Goal: Information Seeking & Learning: Learn about a topic

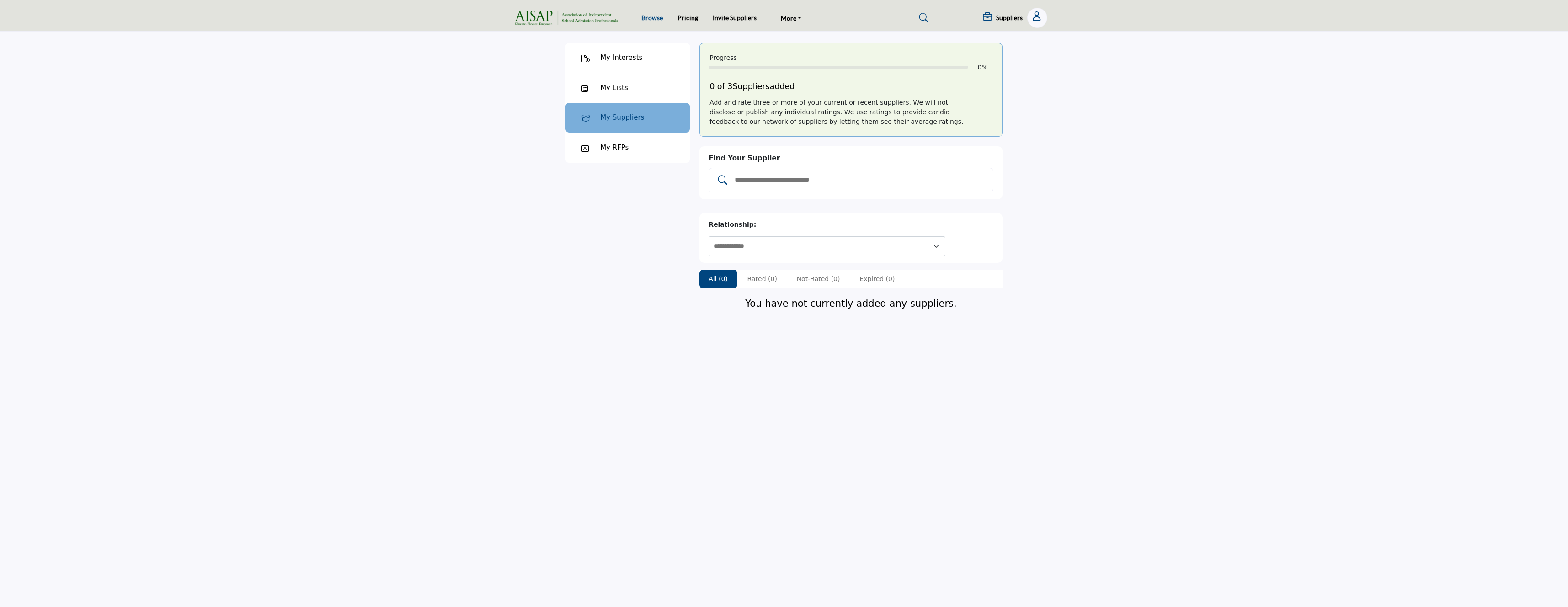
click at [652, 18] on link "Browse" at bounding box center [652, 17] width 21 height 8
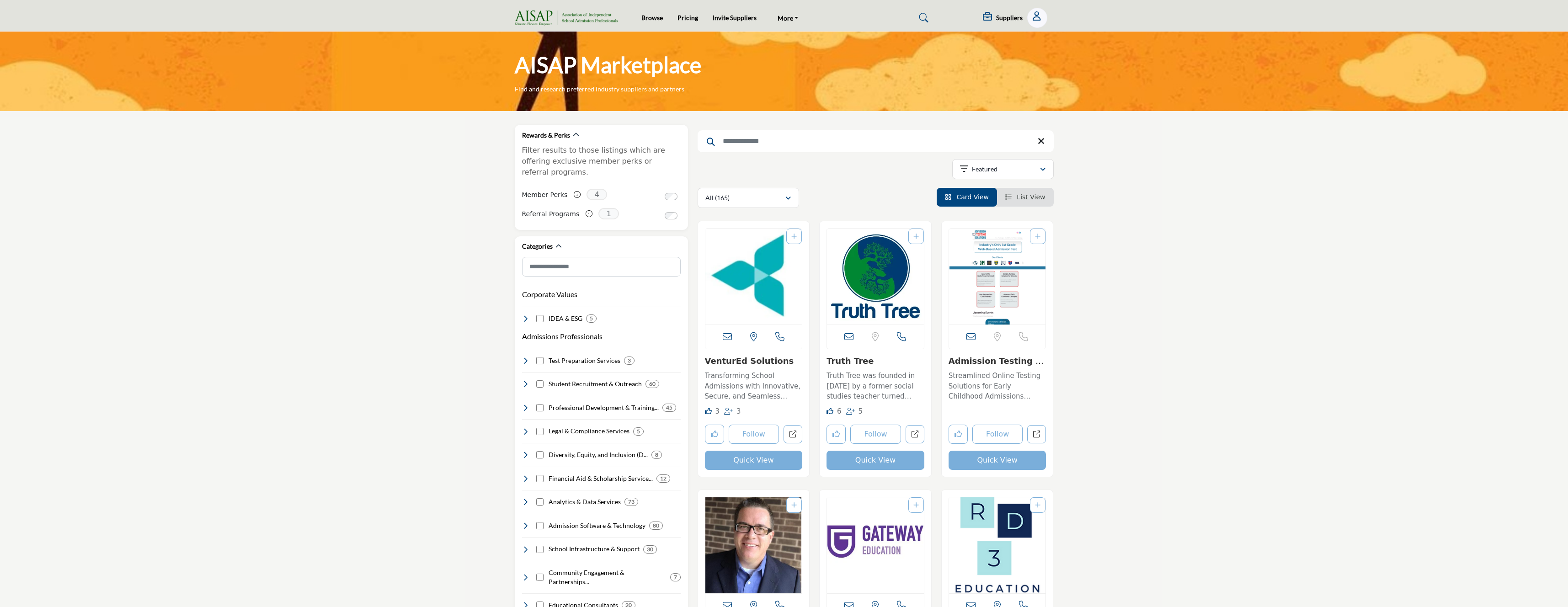
click at [776, 145] on input "Search Keyword" at bounding box center [875, 141] width 356 height 22
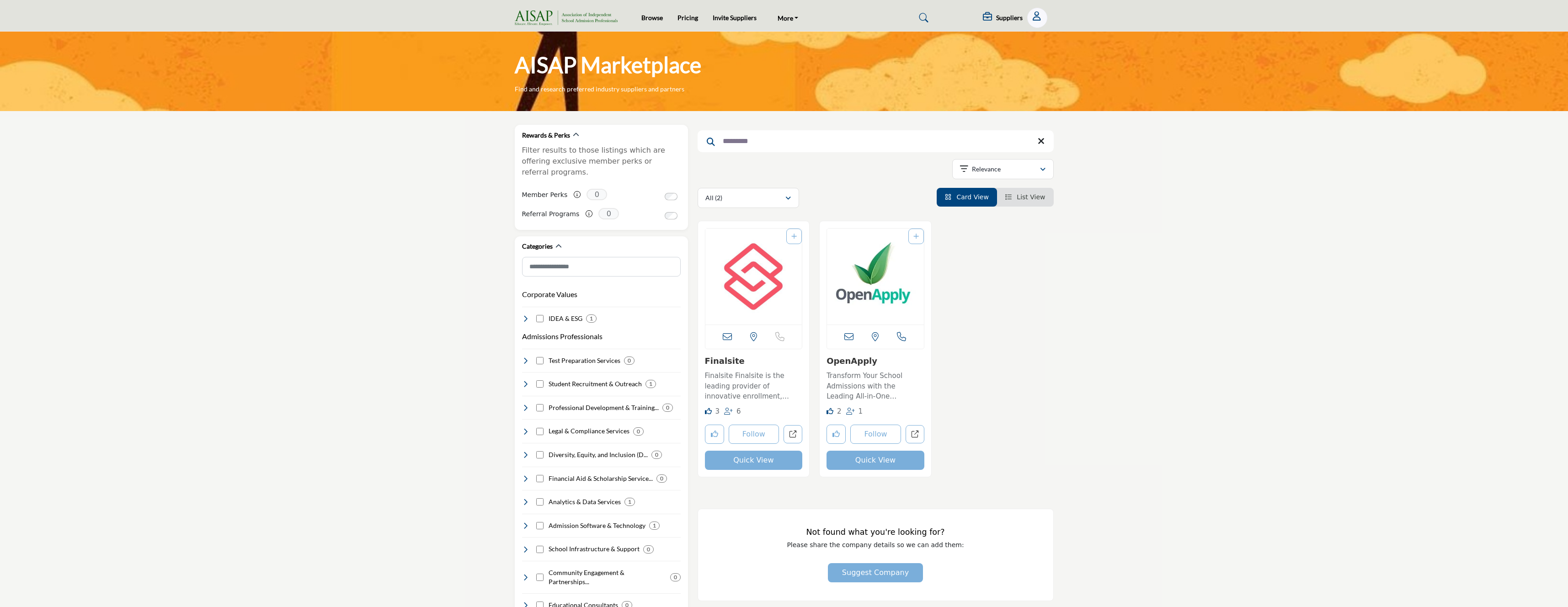
type input "*********"
click at [1380, 328] on section "Rewards & Perks Filter results to those listings which are offering exclusive m…" at bounding box center [784, 461] width 1568 height 700
click at [1254, 318] on section "Rewards & Perks Filter results to those listings which are offering exclusive m…" at bounding box center [784, 461] width 1568 height 700
click at [233, 289] on section "Rewards & Perks Filter results to those listings which are offering exclusive m…" at bounding box center [784, 461] width 1568 height 700
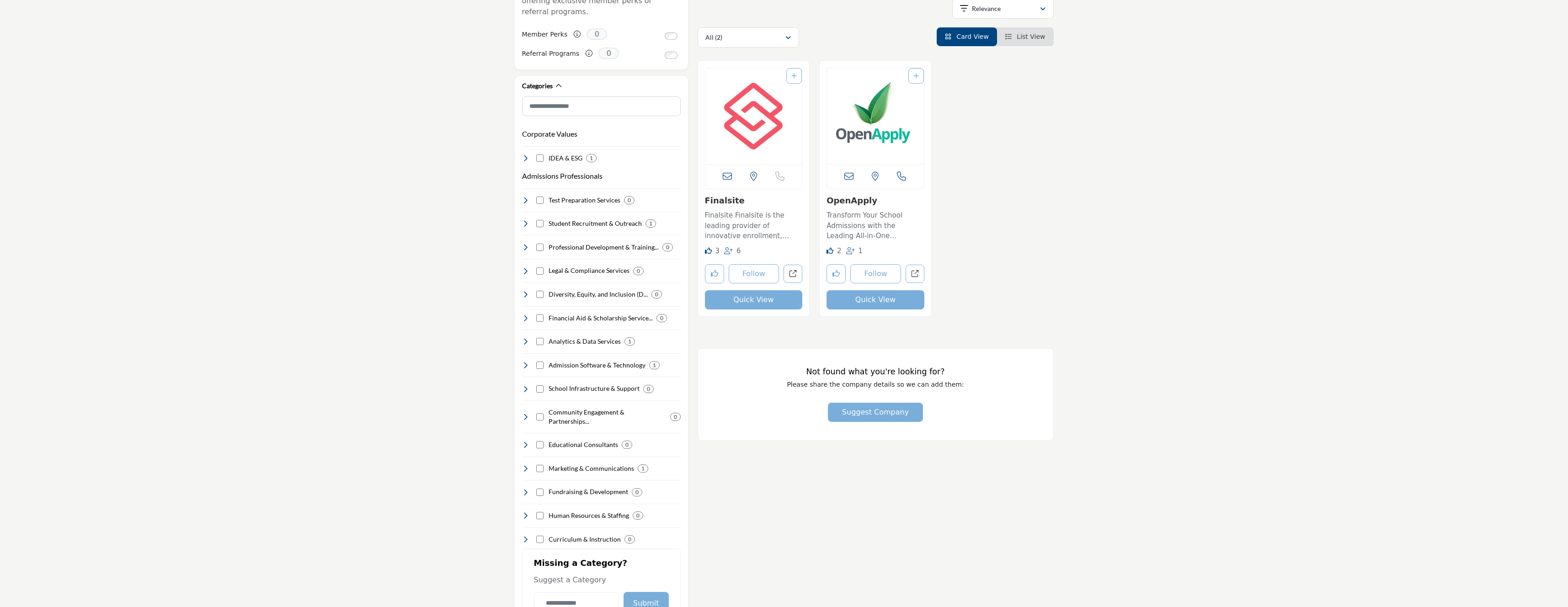
scroll to position [236, 0]
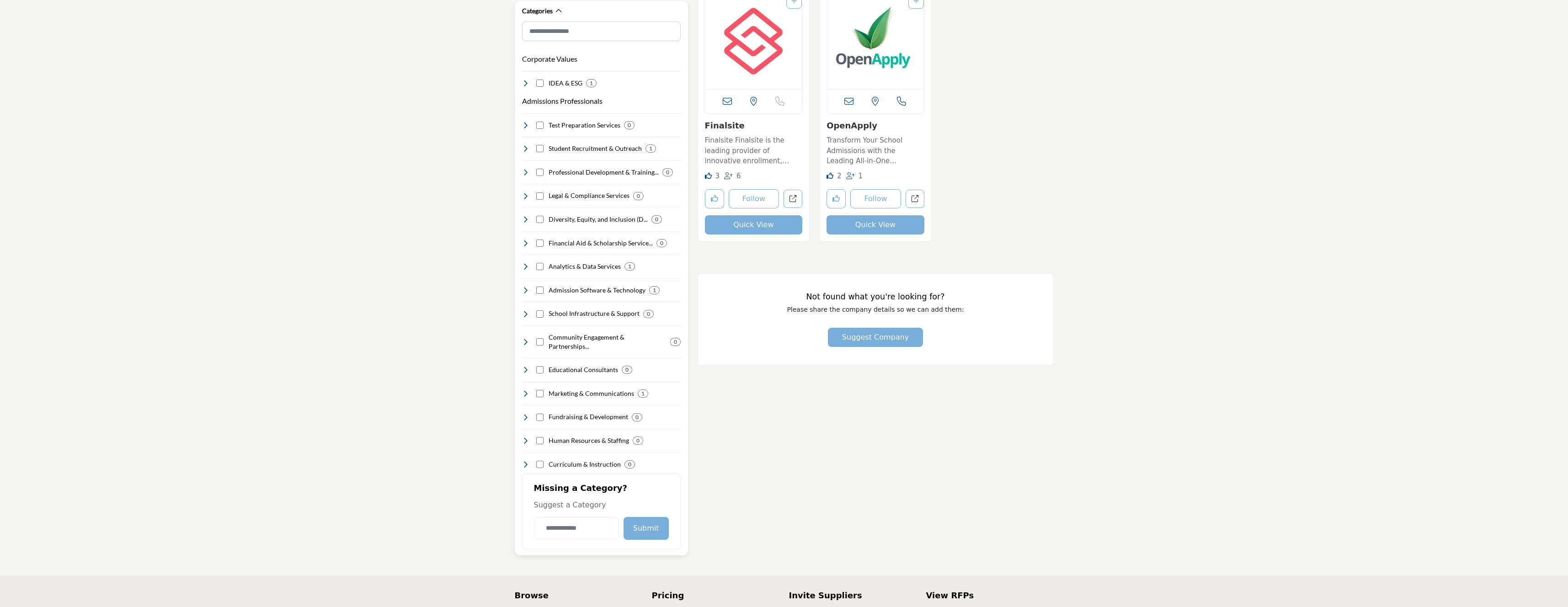
click at [524, 287] on icon at bounding box center [526, 291] width 7 height 7
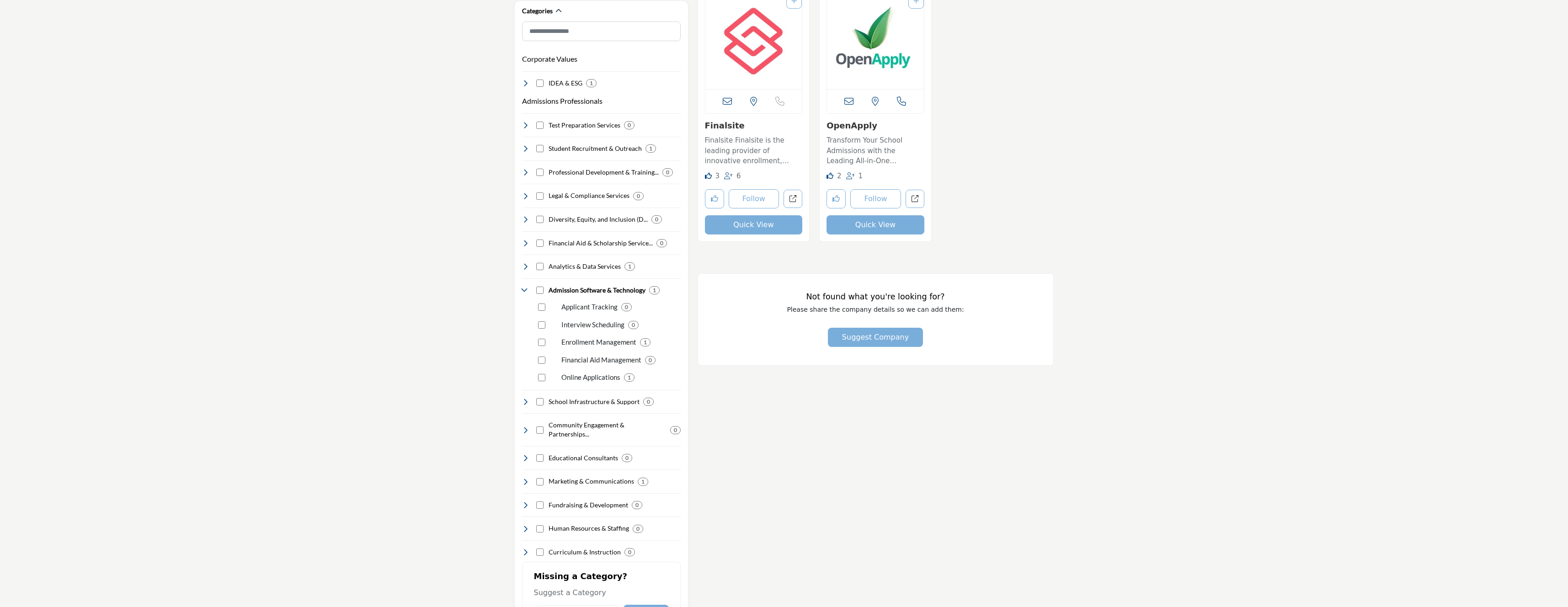
scroll to position [0, 0]
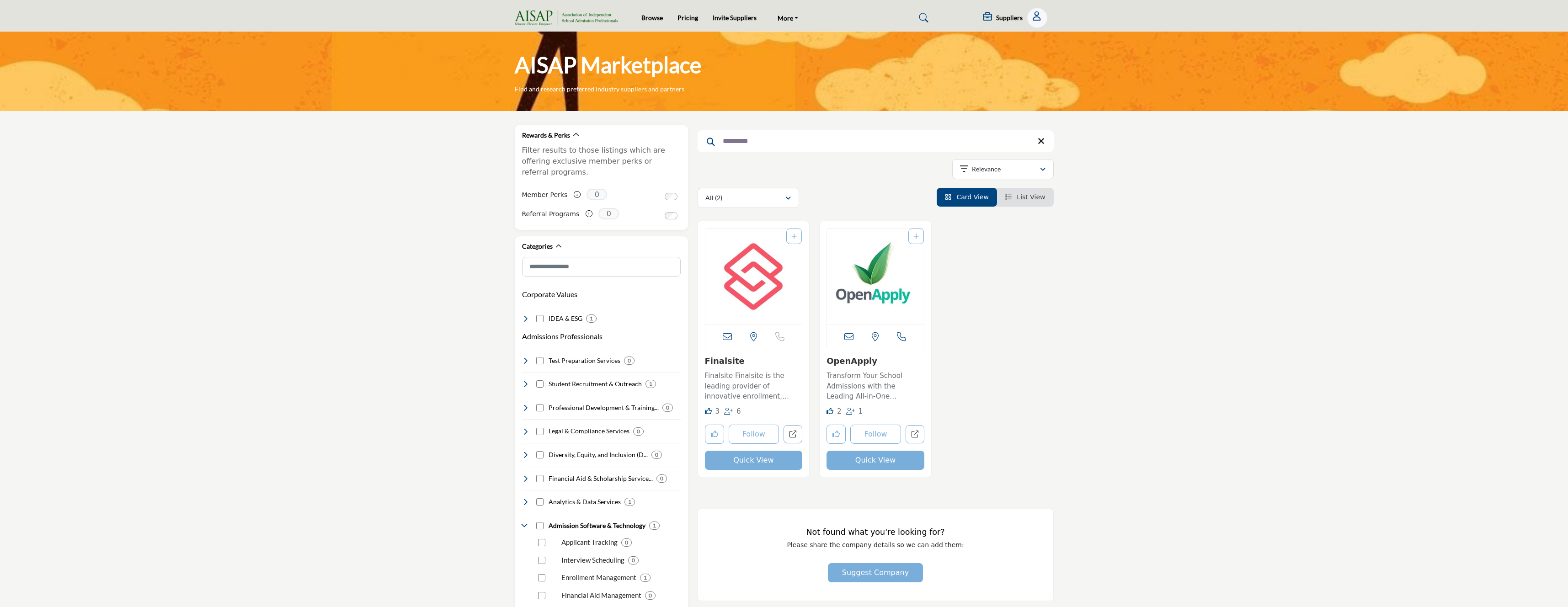
click at [1044, 142] on icon at bounding box center [1041, 141] width 7 height 9
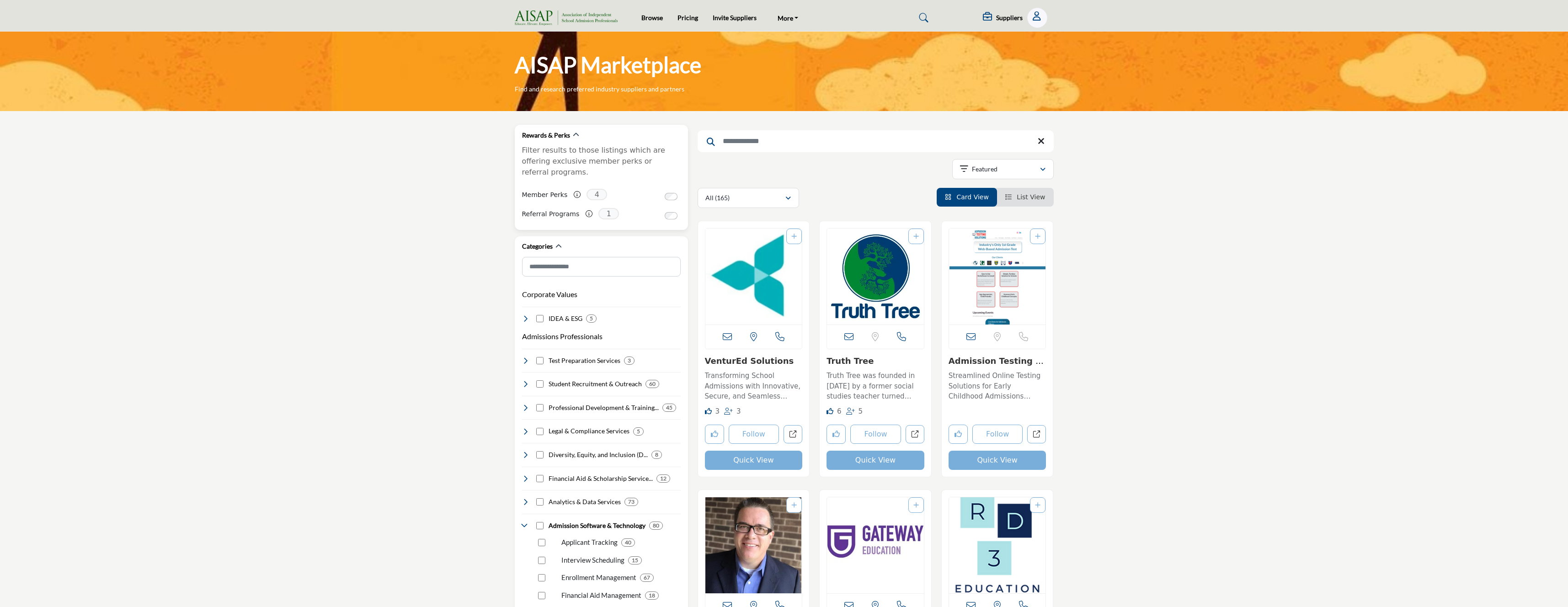
click at [591, 189] on span "4" at bounding box center [597, 194] width 21 height 12
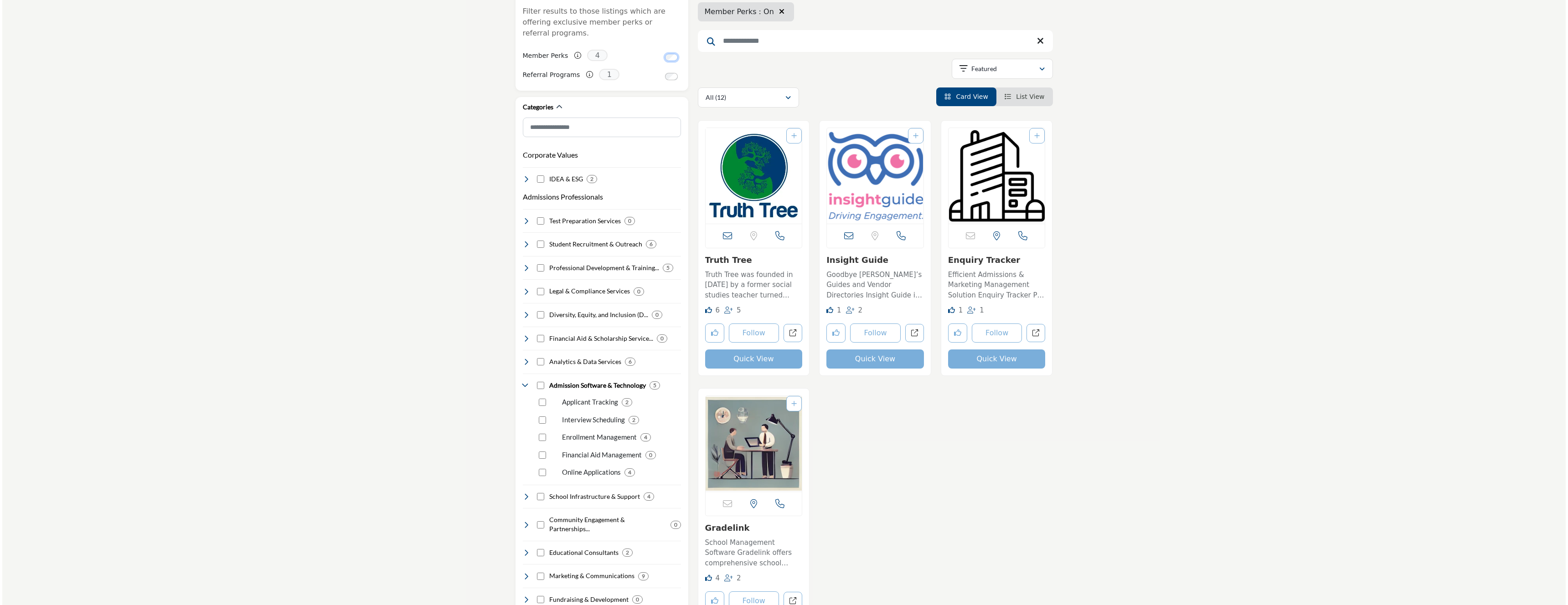
scroll to position [218, 0]
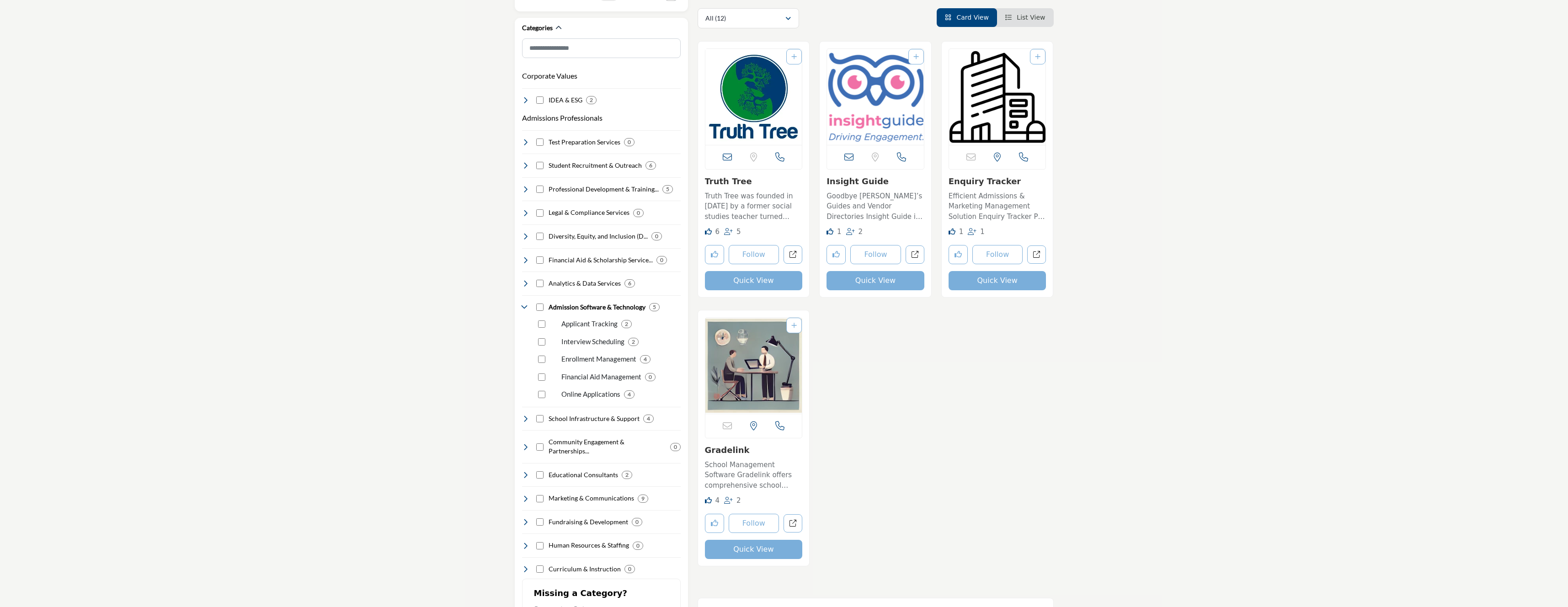
click at [768, 279] on button "Quick View" at bounding box center [754, 280] width 98 height 19
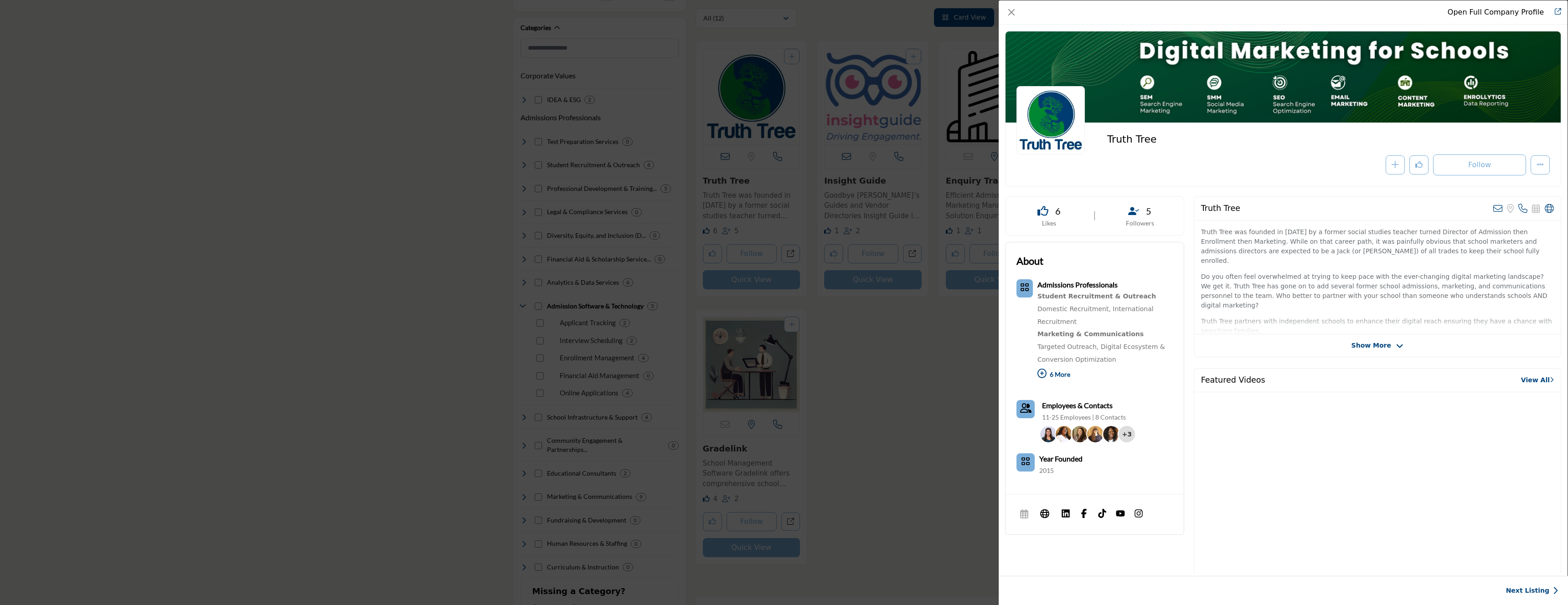
click at [1373, 346] on span "Show More" at bounding box center [1371, 346] width 40 height 10
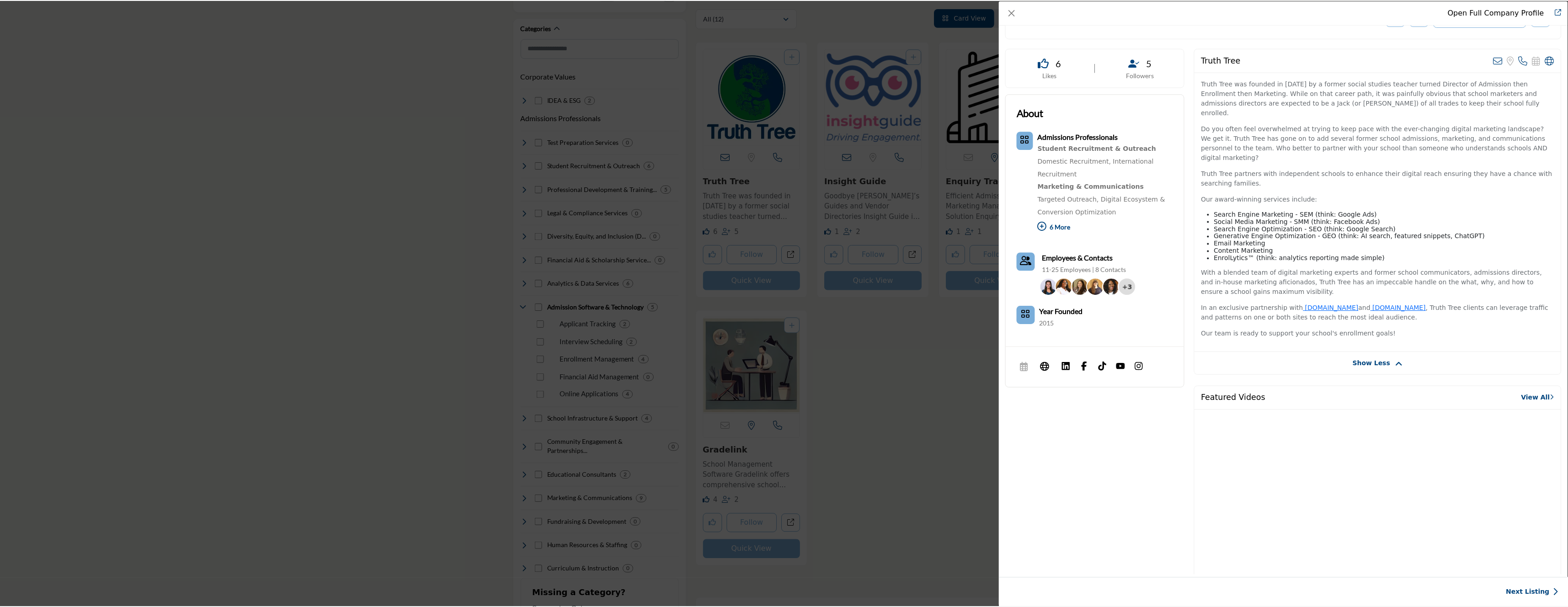
scroll to position [0, 0]
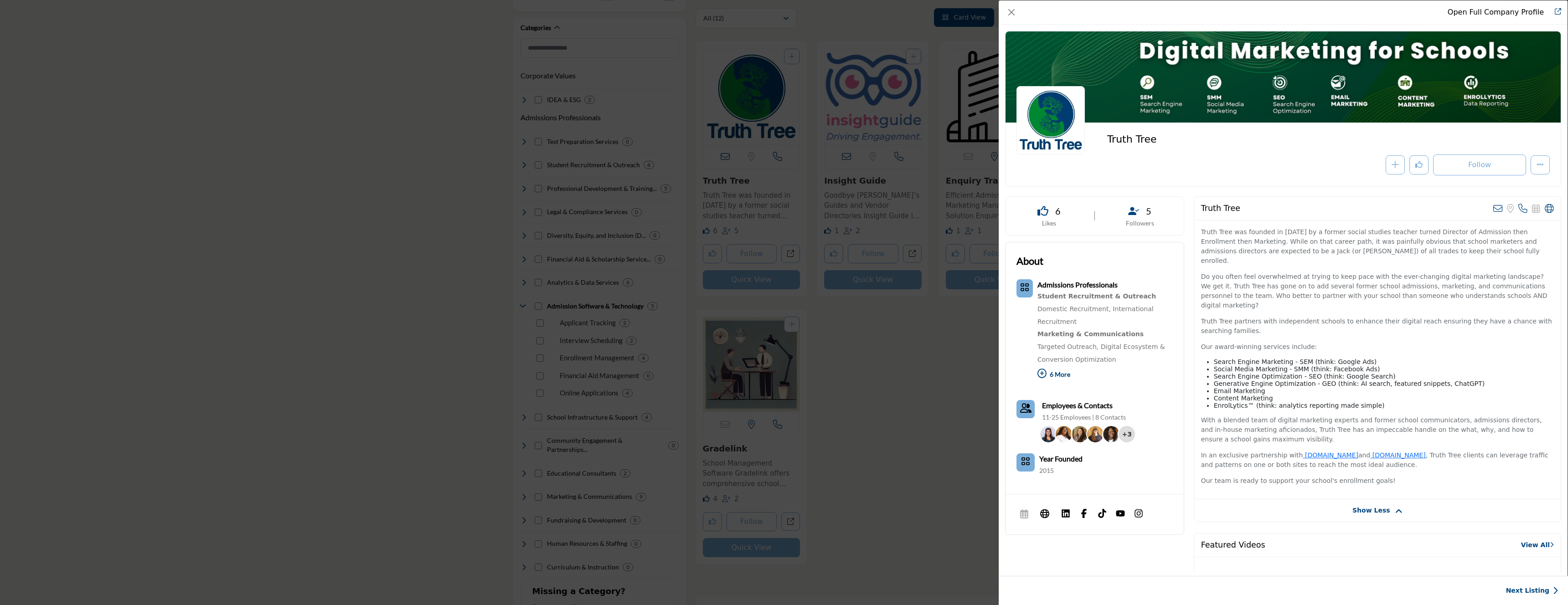
click at [1230, 159] on div "Follow Following Recommend" at bounding box center [1328, 165] width 443 height 21
click at [1558, 12] on icon "Redirect to truth-tree" at bounding box center [1558, 11] width 6 height 6
click at [1011, 10] on button "Close" at bounding box center [1011, 12] width 13 height 13
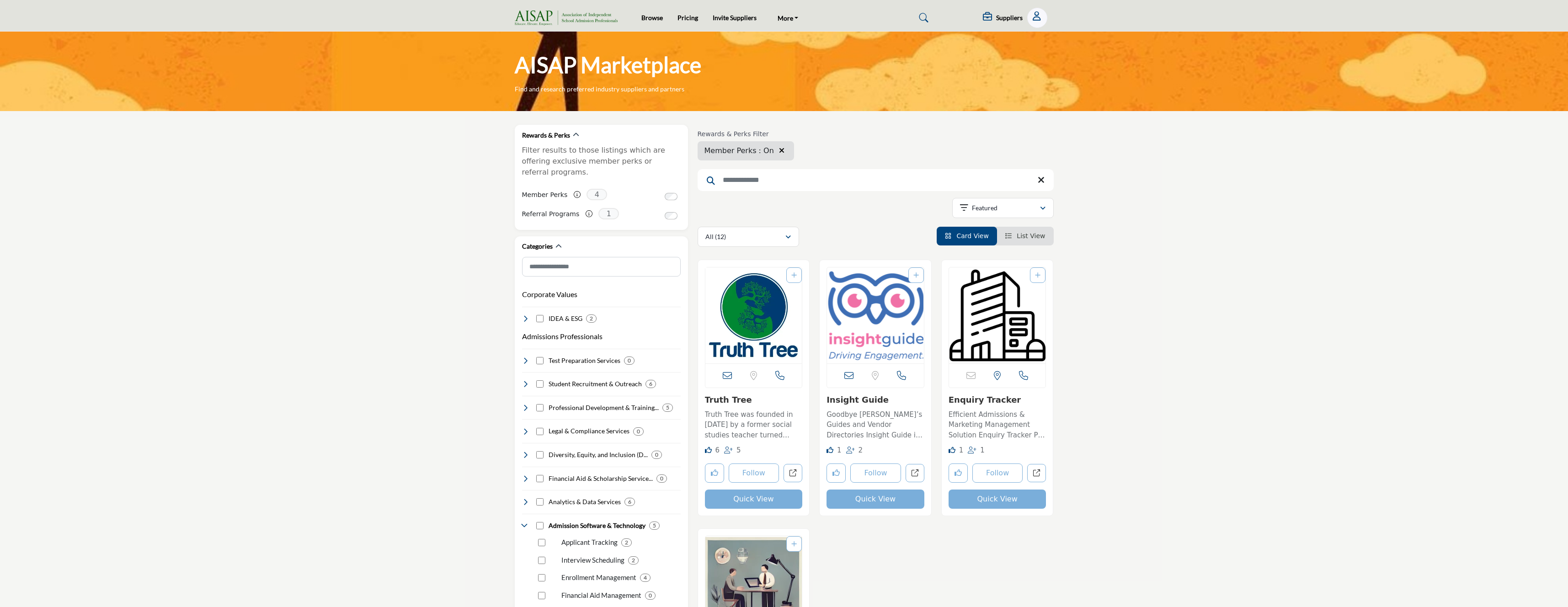
click at [339, 234] on section "Rewards & Perks Filter results to those listings which are offering exclusive m…" at bounding box center [784, 522] width 1568 height 821
click at [788, 35] on link "View RFPs" at bounding box center [815, 35] width 77 height 13
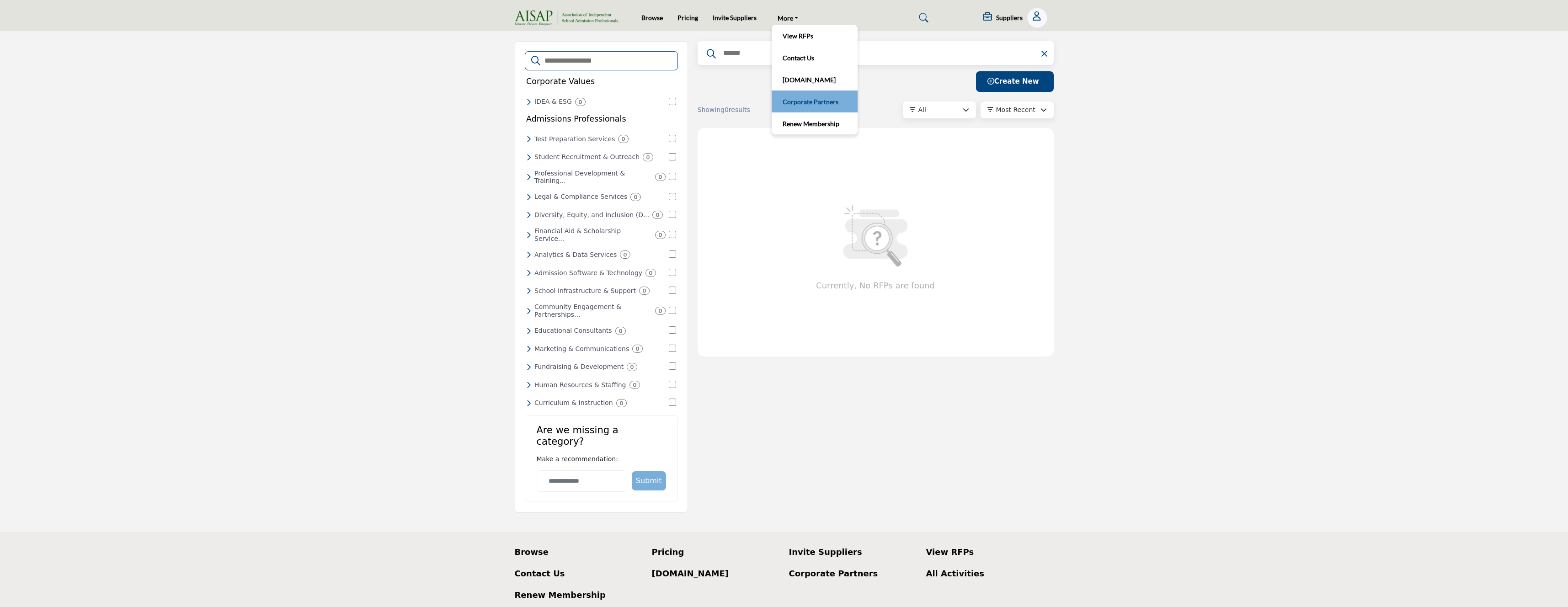
click at [795, 101] on link "Corporate Partners" at bounding box center [815, 101] width 77 height 13
